Goal: Book appointment/travel/reservation

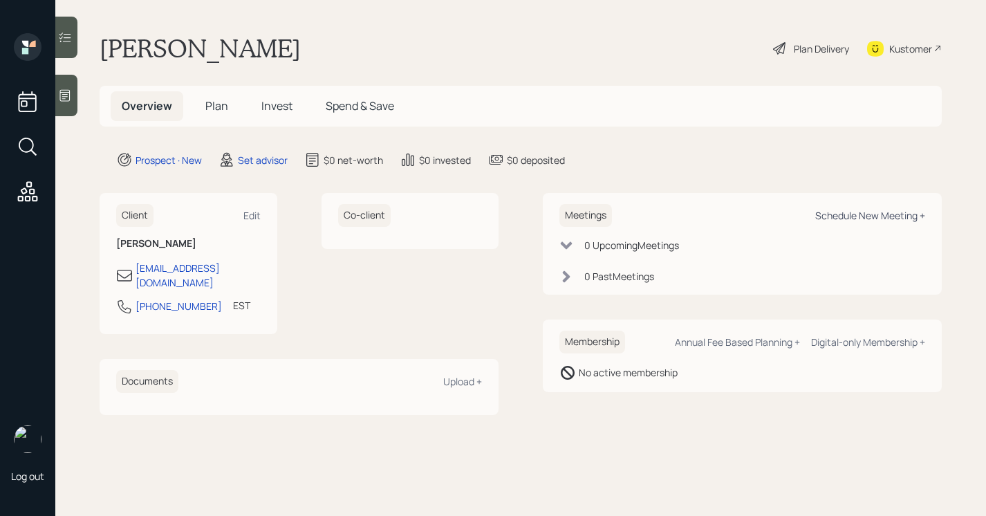
click at [831, 217] on div "Schedule New Meeting +" at bounding box center [870, 215] width 110 height 13
select select "round-[PERSON_NAME]"
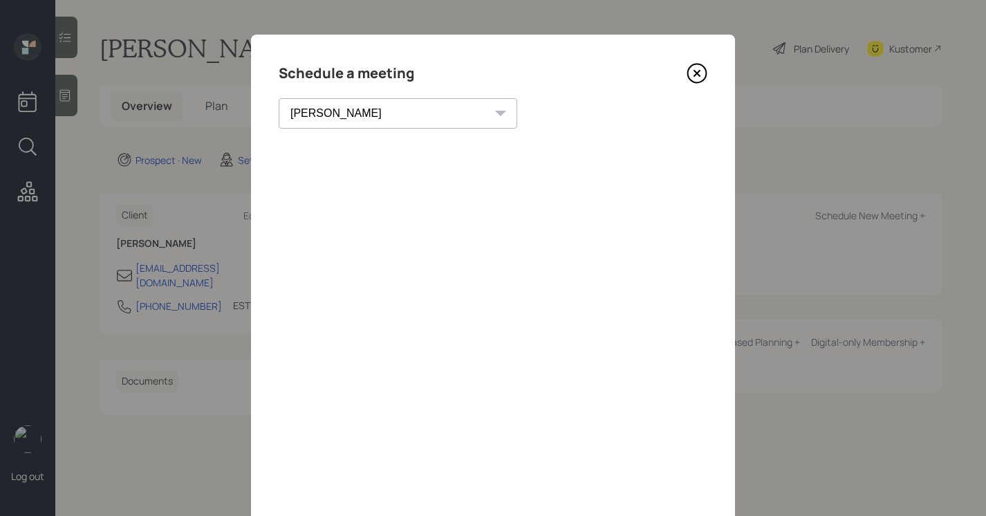
click at [703, 75] on icon at bounding box center [697, 73] width 21 height 21
